Goal: Find specific page/section: Find specific page/section

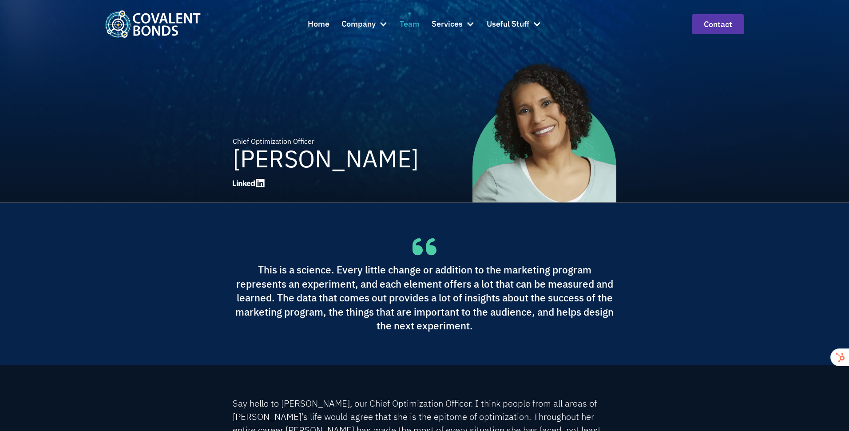
click at [404, 27] on div "Team" at bounding box center [410, 24] width 20 height 13
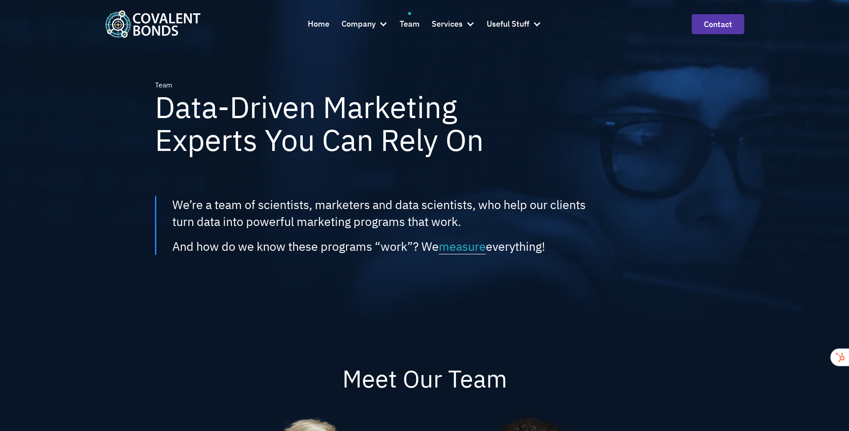
click at [419, 189] on div "Team Data-Driven Marketing Experts You Can Rely On We’re a team of scientists, …" at bounding box center [425, 167] width 640 height 335
